Goal: Transaction & Acquisition: Purchase product/service

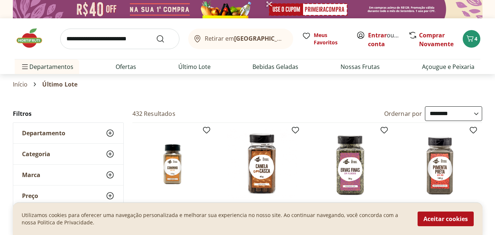
select select "**********"
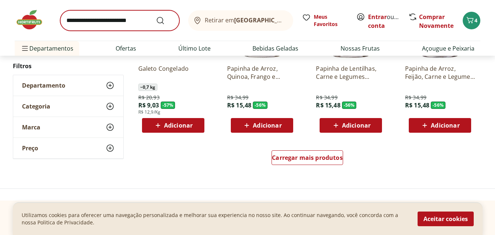
scroll to position [477, 0]
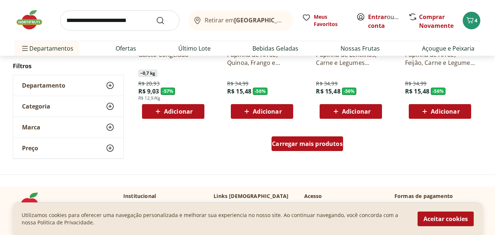
click at [292, 153] on link "Carregar mais produtos" at bounding box center [307, 145] width 72 height 18
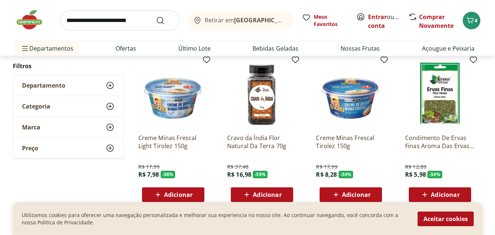
scroll to position [550, 0]
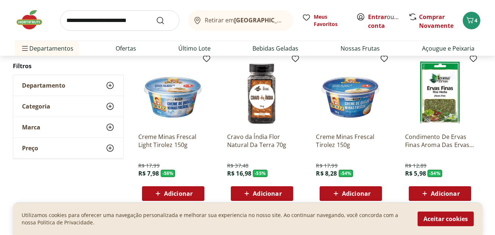
click at [167, 189] on div "Adicionar" at bounding box center [173, 193] width 51 height 13
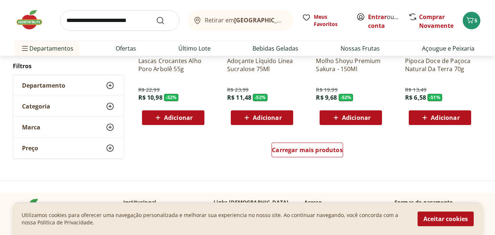
scroll to position [976, 0]
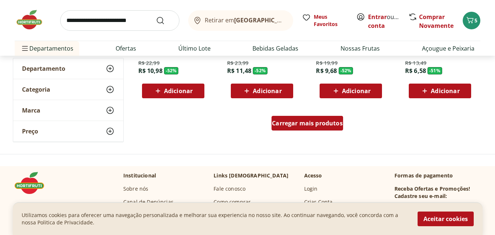
click at [324, 131] on link "Carregar mais produtos" at bounding box center [307, 125] width 72 height 18
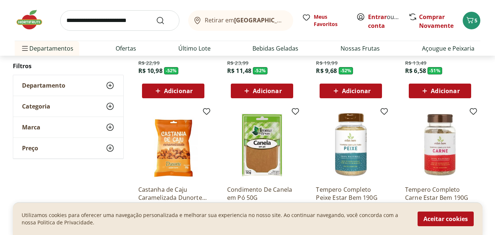
click at [477, 129] on div "Tempero Completo Carne Estar Bem 190G R$ 35,99 R$ 17,98 - 50 % Adicionar" at bounding box center [439, 182] width 81 height 156
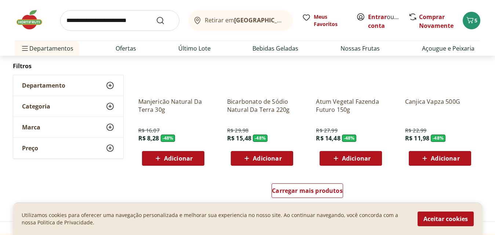
scroll to position [1416, 0]
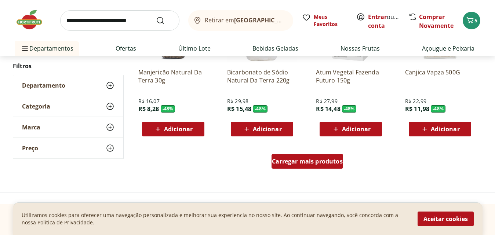
click at [316, 166] on div "Carregar mais produtos" at bounding box center [307, 161] width 72 height 15
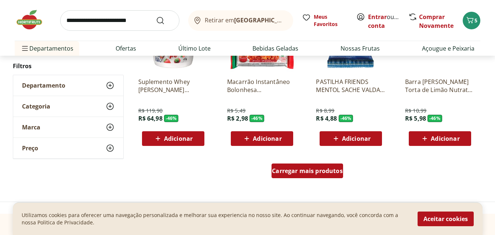
scroll to position [1885, 0]
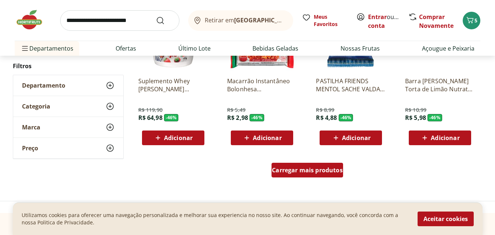
click at [305, 169] on span "Carregar mais produtos" at bounding box center [307, 170] width 71 height 6
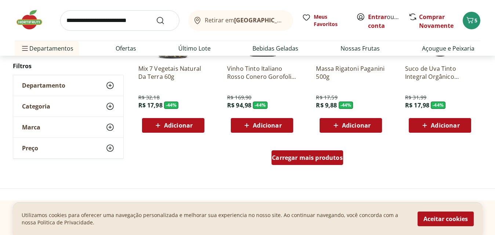
scroll to position [2384, 0]
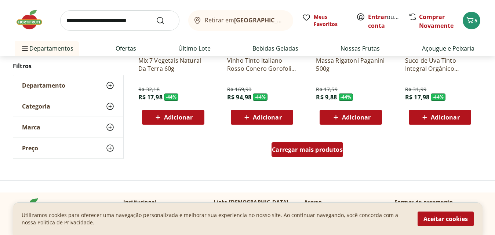
click at [312, 158] on link "Carregar mais produtos" at bounding box center [307, 151] width 72 height 18
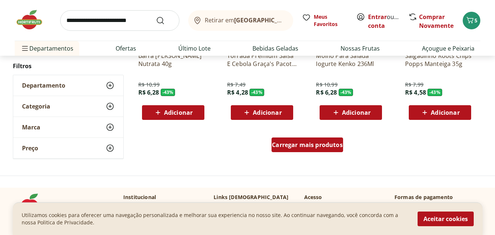
scroll to position [2883, 0]
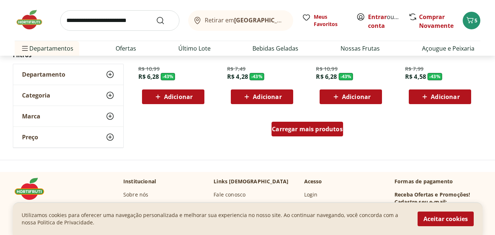
click at [303, 130] on span "Carregar mais produtos" at bounding box center [307, 129] width 71 height 6
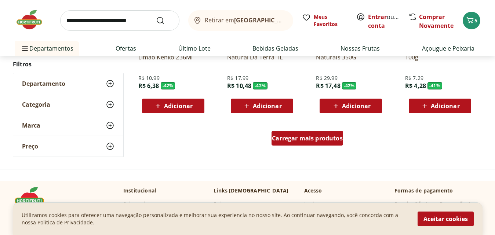
scroll to position [3368, 0]
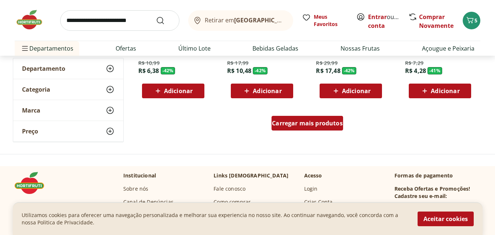
click at [310, 123] on span "Carregar mais produtos" at bounding box center [307, 123] width 71 height 6
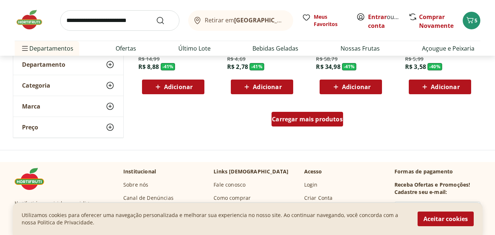
scroll to position [3852, 0]
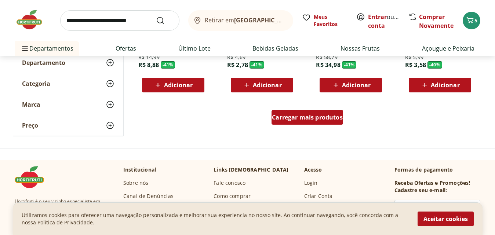
click at [310, 123] on div "Carregar mais produtos" at bounding box center [307, 117] width 72 height 15
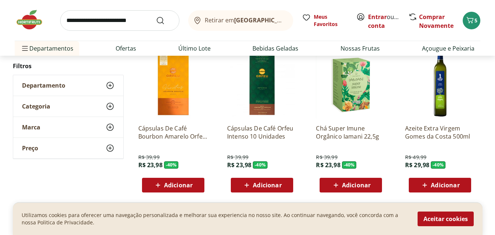
scroll to position [4219, 0]
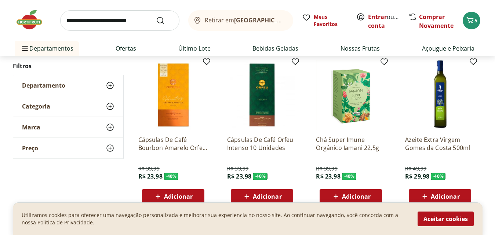
click at [449, 197] on span "Adicionar" at bounding box center [445, 197] width 29 height 6
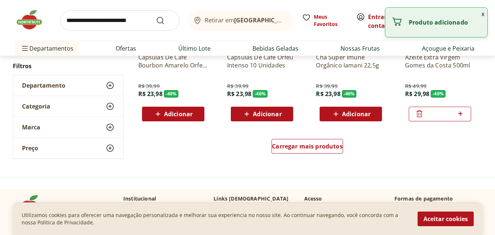
scroll to position [4321, 0]
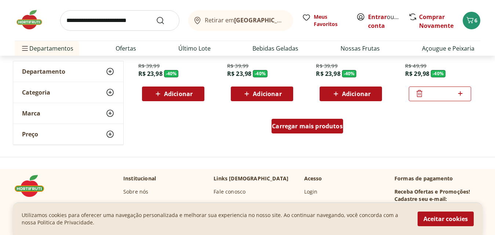
click at [292, 130] on div "Carregar mais produtos" at bounding box center [307, 126] width 72 height 15
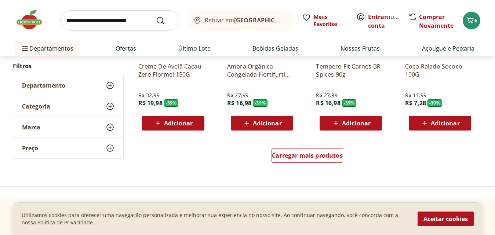
scroll to position [4791, 0]
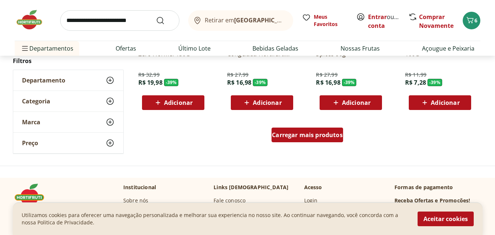
click at [312, 139] on div "Carregar mais produtos" at bounding box center [307, 135] width 72 height 15
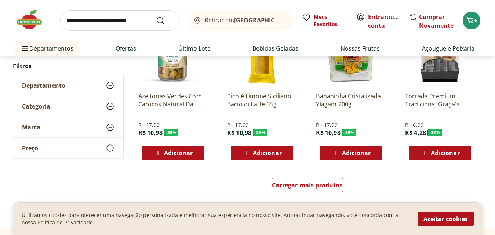
scroll to position [5231, 0]
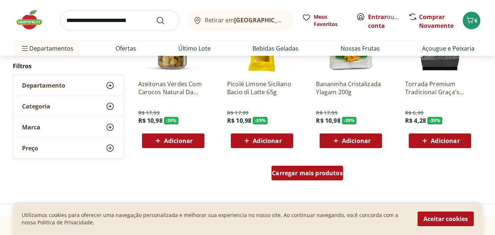
click at [291, 170] on span "Carregar mais produtos" at bounding box center [307, 173] width 71 height 6
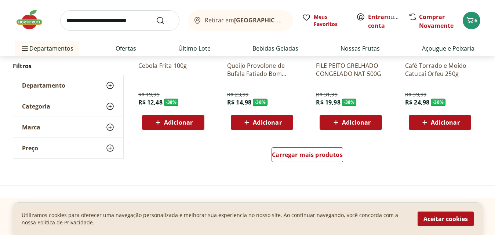
scroll to position [5745, 0]
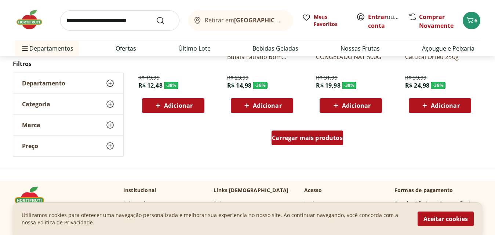
click at [299, 135] on span "Carregar mais produtos" at bounding box center [307, 138] width 71 height 6
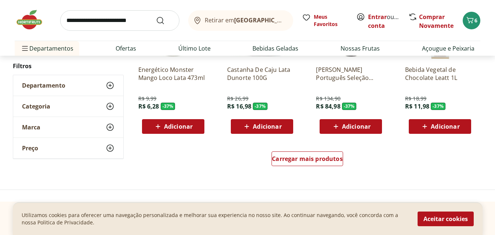
scroll to position [6214, 0]
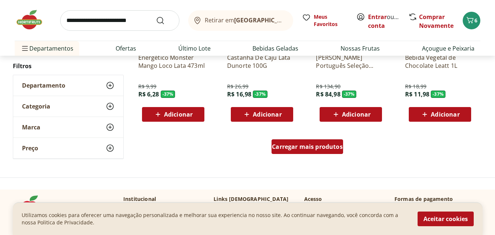
click at [296, 148] on span "Carregar mais produtos" at bounding box center [307, 147] width 71 height 6
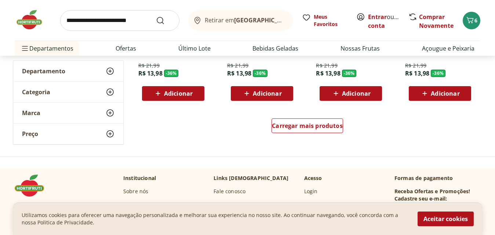
scroll to position [6743, 0]
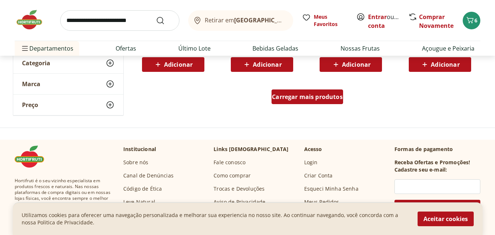
click at [306, 101] on div "Carregar mais produtos" at bounding box center [307, 97] width 72 height 15
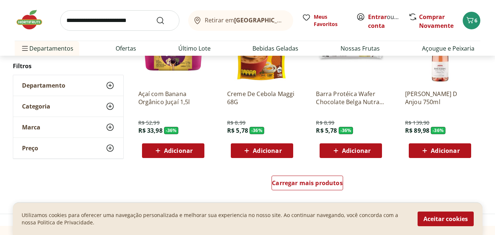
scroll to position [7139, 0]
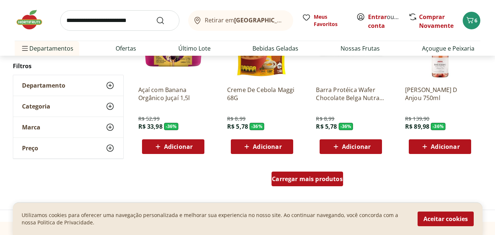
click at [280, 182] on span "Carregar mais produtos" at bounding box center [307, 179] width 71 height 6
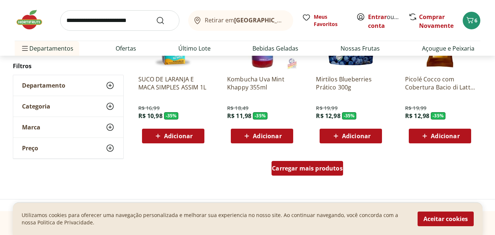
scroll to position [7653, 0]
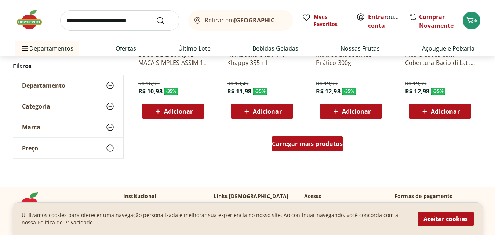
click at [304, 147] on span "Carregar mais produtos" at bounding box center [307, 144] width 71 height 6
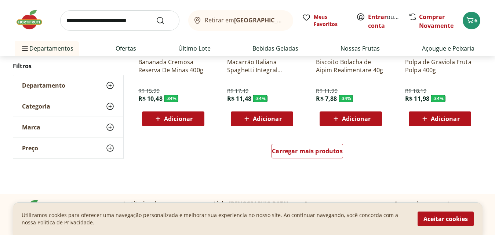
scroll to position [8122, 0]
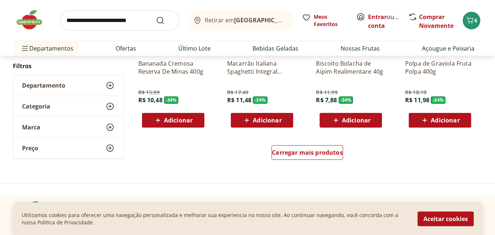
click at [433, 122] on span "Adicionar" at bounding box center [445, 120] width 29 height 6
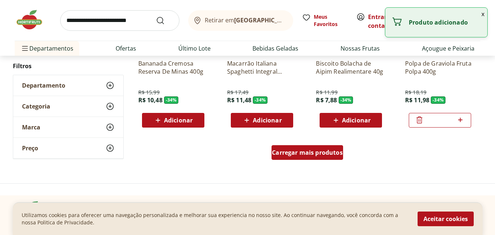
click at [313, 157] on div "Carregar mais produtos" at bounding box center [307, 152] width 72 height 15
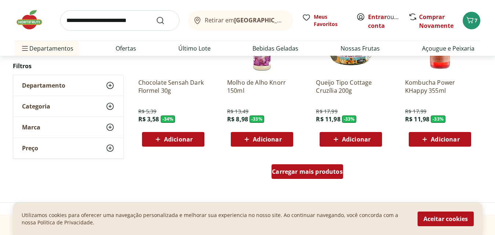
scroll to position [8606, 0]
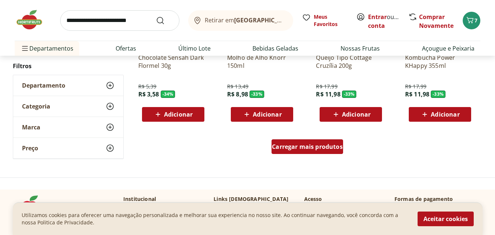
click at [302, 150] on span "Carregar mais produtos" at bounding box center [307, 147] width 71 height 6
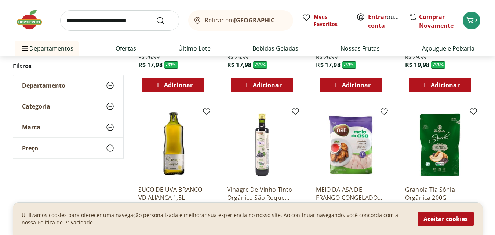
scroll to position [8900, 0]
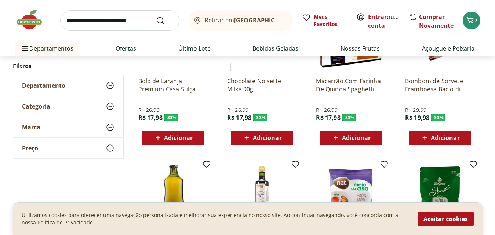
drag, startPoint x: 420, startPoint y: 75, endPoint x: 480, endPoint y: 89, distance: 61.3
click at [480, 89] on div "Bombom de Sorvete Framboesa Bacio di Latte caixa 90g R$ 29,99 R$ 19,98 - 33 % A…" at bounding box center [439, 74] width 81 height 156
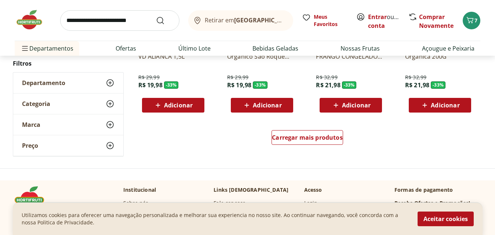
scroll to position [9149, 0]
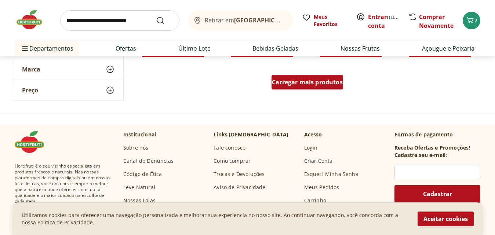
click at [291, 90] on div "Carregar mais produtos" at bounding box center [307, 82] width 72 height 15
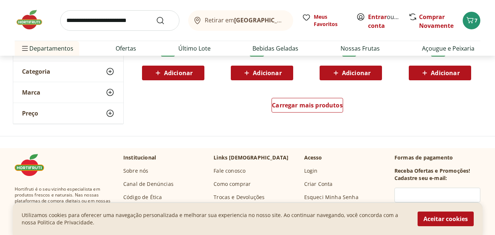
scroll to position [9619, 0]
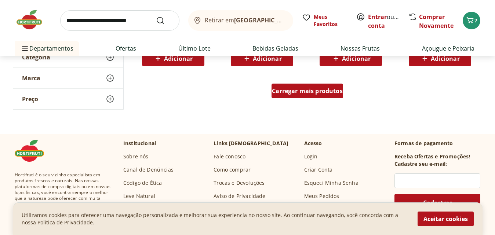
click at [300, 93] on span "Carregar mais produtos" at bounding box center [307, 91] width 71 height 6
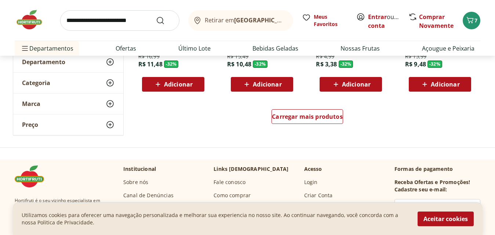
scroll to position [10074, 0]
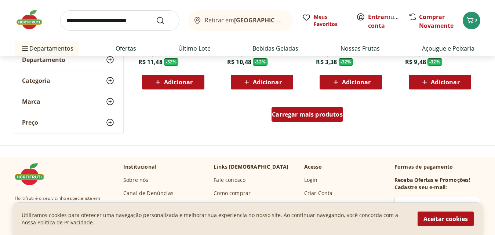
click at [314, 113] on span "Carregar mais produtos" at bounding box center [307, 115] width 71 height 6
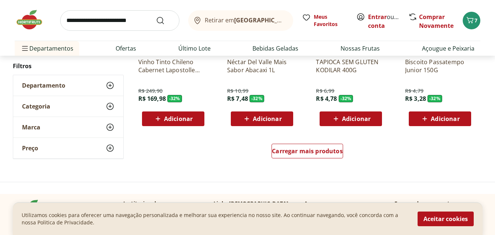
scroll to position [10529, 0]
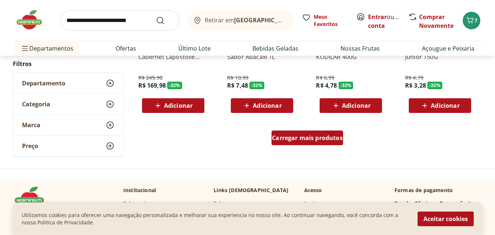
click at [299, 138] on span "Carregar mais produtos" at bounding box center [307, 138] width 71 height 6
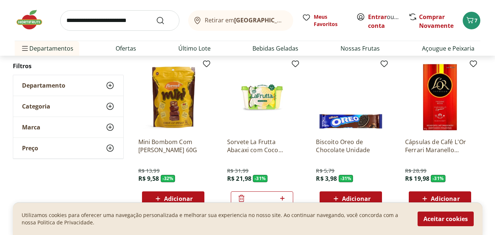
scroll to position [10602, 0]
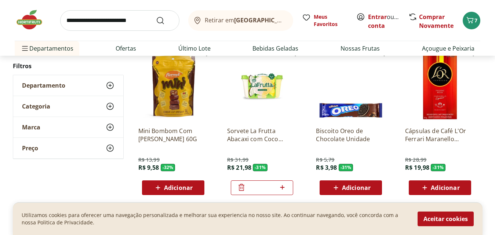
click at [244, 188] on icon at bounding box center [241, 187] width 9 height 9
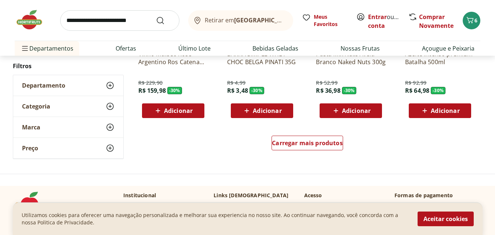
scroll to position [11003, 0]
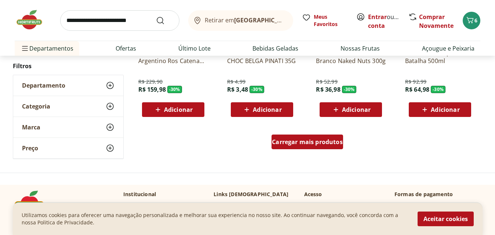
click at [303, 142] on span "Carregar mais produtos" at bounding box center [307, 142] width 71 height 6
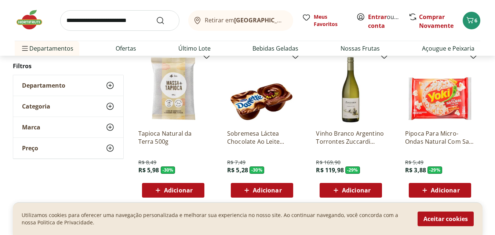
scroll to position [11414, 0]
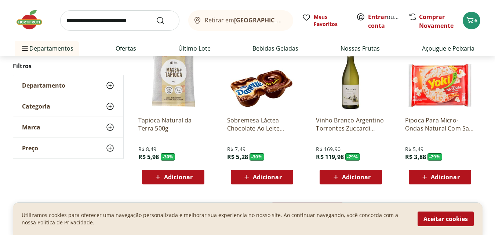
click at [257, 174] on span "Adicionar" at bounding box center [267, 177] width 29 height 6
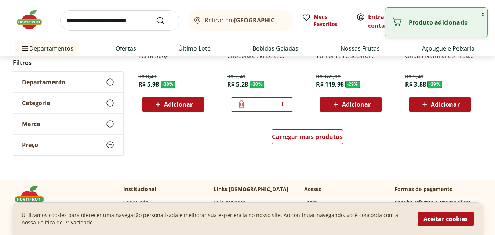
scroll to position [11487, 0]
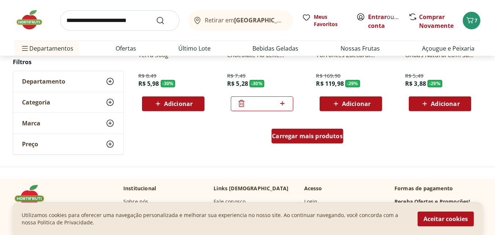
click at [326, 143] on div "Carregar mais produtos" at bounding box center [307, 136] width 72 height 15
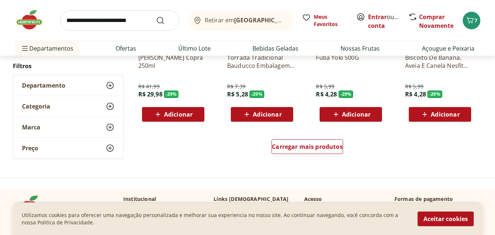
scroll to position [11972, 0]
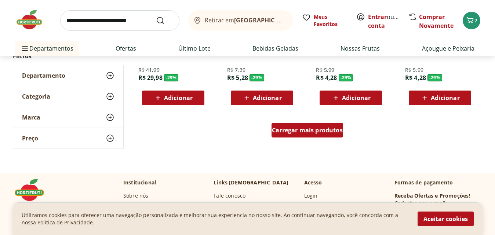
click at [303, 131] on span "Carregar mais produtos" at bounding box center [307, 130] width 71 height 6
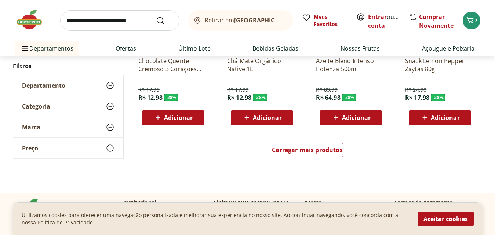
scroll to position [12441, 0]
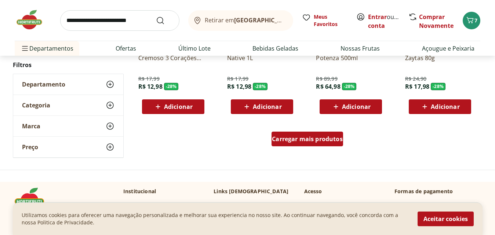
click at [301, 149] on link "Carregar mais produtos" at bounding box center [307, 141] width 72 height 18
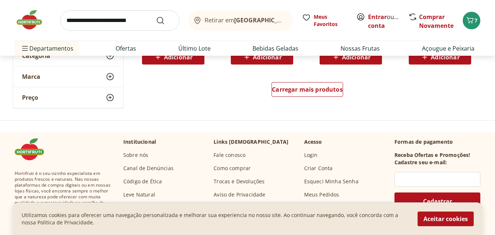
scroll to position [12970, 0]
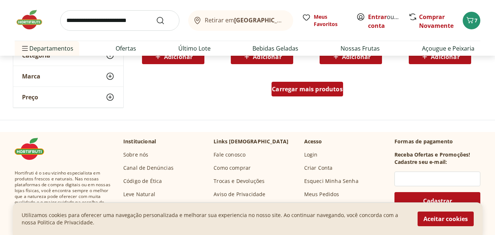
click at [298, 87] on span "Carregar mais produtos" at bounding box center [307, 89] width 71 height 6
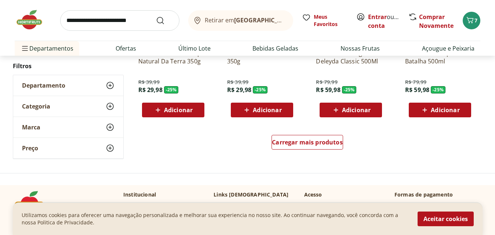
scroll to position [13395, 0]
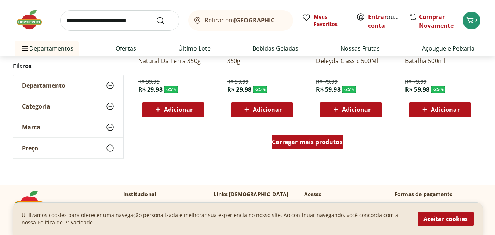
click at [295, 143] on span "Carregar mais produtos" at bounding box center [307, 142] width 71 height 6
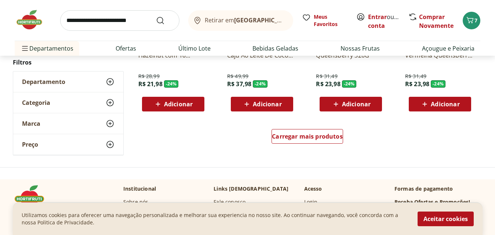
scroll to position [13879, 0]
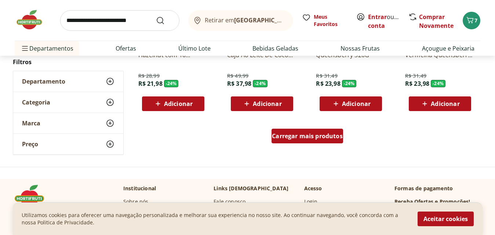
click at [276, 142] on div "Carregar mais produtos" at bounding box center [307, 136] width 72 height 15
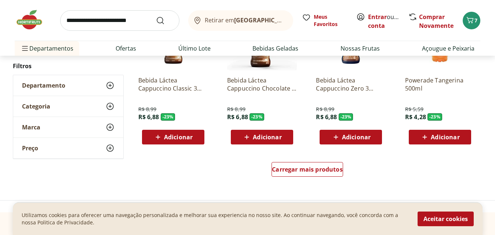
scroll to position [14349, 0]
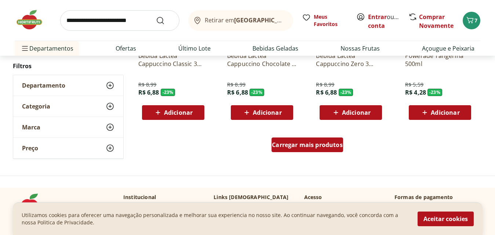
click at [298, 149] on div "Carregar mais produtos" at bounding box center [307, 145] width 72 height 15
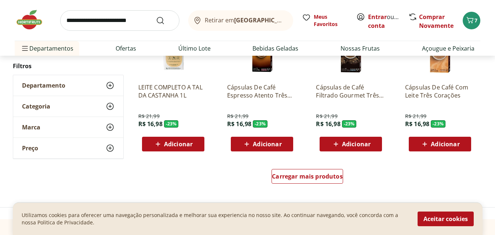
scroll to position [14804, 0]
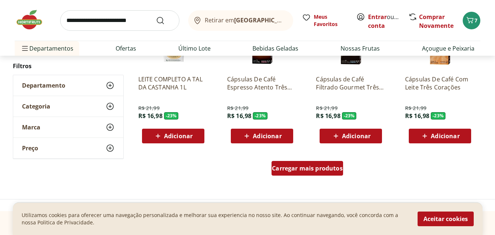
click at [303, 167] on span "Carregar mais produtos" at bounding box center [307, 168] width 71 height 6
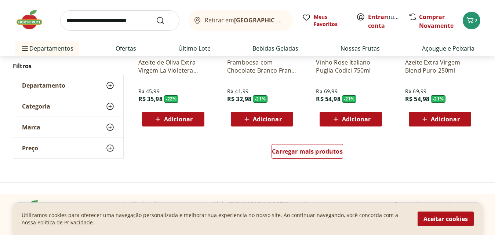
scroll to position [15303, 0]
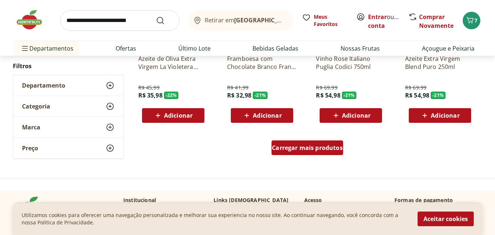
click at [315, 143] on div "Carregar mais produtos" at bounding box center [307, 148] width 72 height 15
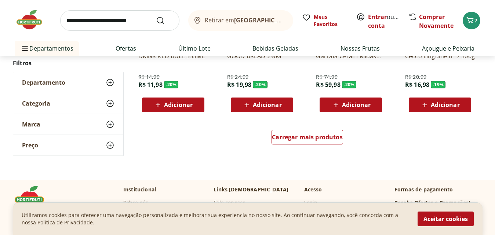
scroll to position [15802, 0]
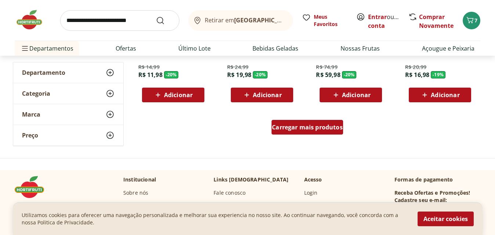
click at [303, 130] on span "Carregar mais produtos" at bounding box center [307, 127] width 71 height 6
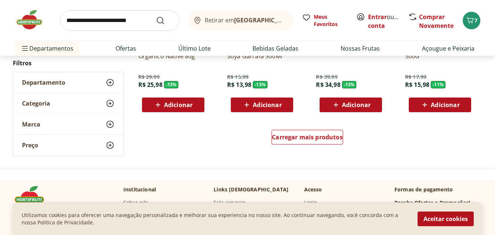
scroll to position [16271, 0]
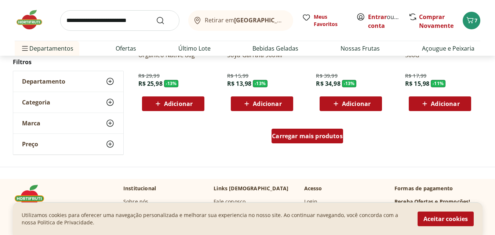
click at [298, 140] on div "Carregar mais produtos" at bounding box center [307, 136] width 72 height 15
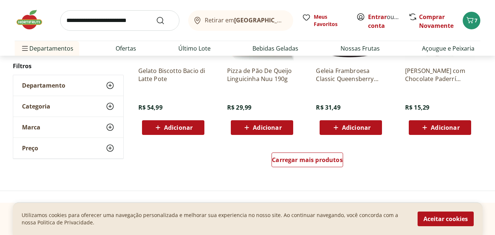
scroll to position [16726, 0]
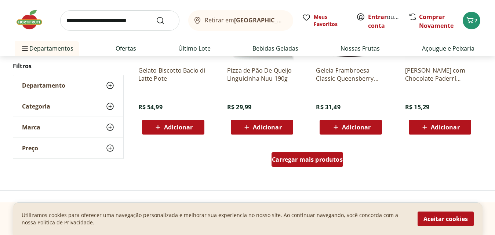
click at [311, 163] on span "Carregar mais produtos" at bounding box center [307, 160] width 71 height 6
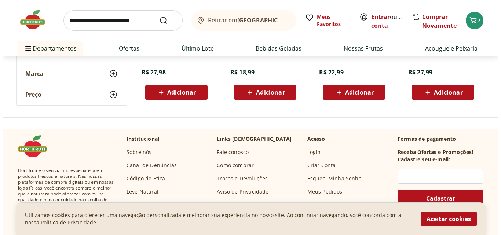
scroll to position [17240, 0]
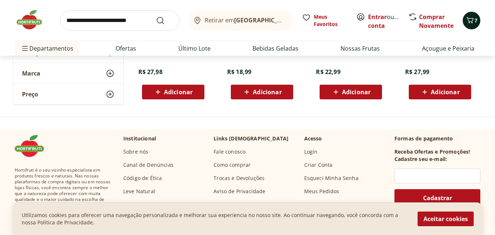
click at [465, 20] on button "7" at bounding box center [472, 21] width 18 height 18
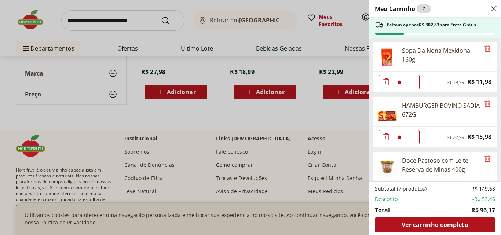
click at [387, 139] on icon "Diminuir Quantidade" at bounding box center [386, 136] width 9 height 9
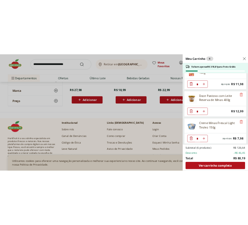
scroll to position [0, 0]
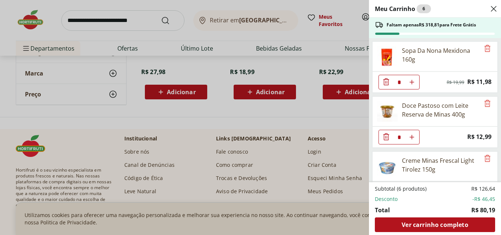
click at [317, 37] on div "Meu Carrinho 6 Faltam apenas R$ 318,81 para Frete Grátis Sopa Da Nona Mexidona …" at bounding box center [250, 117] width 501 height 235
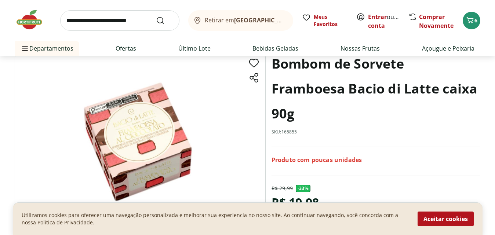
scroll to position [53, 0]
